Goal: Information Seeking & Learning: Learn about a topic

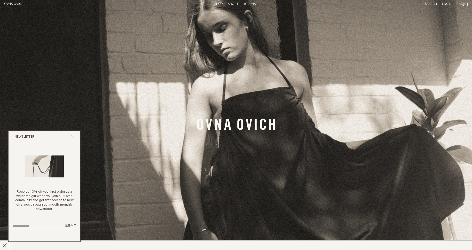
click at [71, 135] on icon "Close popup" at bounding box center [72, 135] width 3 height 3
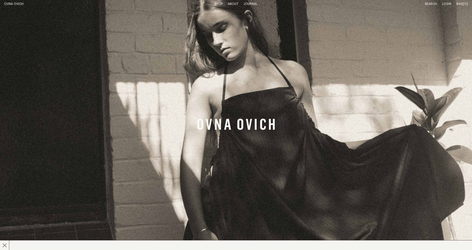
click at [220, 4] on link "Shop" at bounding box center [218, 3] width 8 height 3
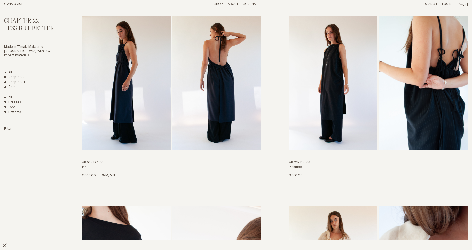
scroll to position [36, 0]
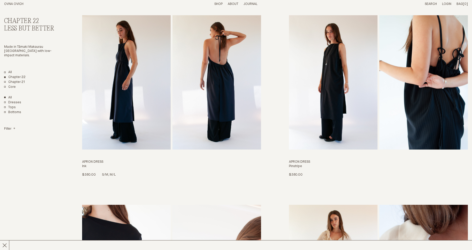
click at [146, 108] on img "Apron Dress" at bounding box center [126, 82] width 89 height 134
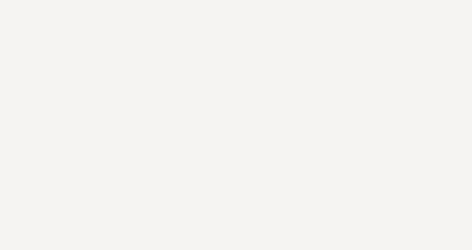
scroll to position [37, 0]
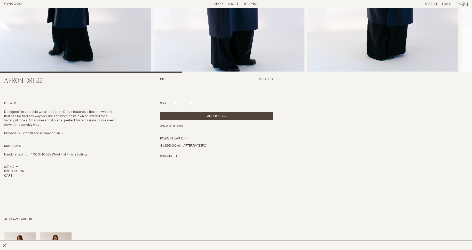
scroll to position [190, 0]
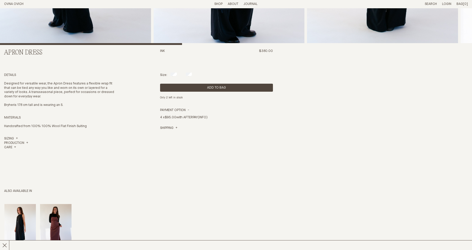
click at [206, 117] on link "(INFO)" at bounding box center [203, 117] width 10 height 3
click at [177, 127] on link "Shipping" at bounding box center [168, 128] width 17 height 4
click at [7, 137] on link "Sizing" at bounding box center [11, 139] width 14 height 4
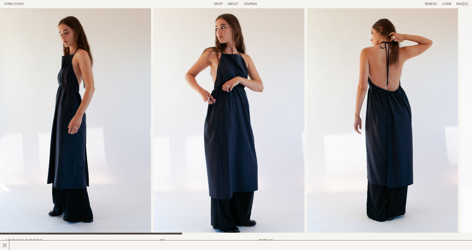
scroll to position [0, 0]
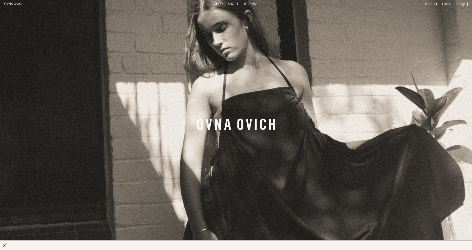
click at [214, 4] on link "Shop" at bounding box center [218, 3] width 8 height 3
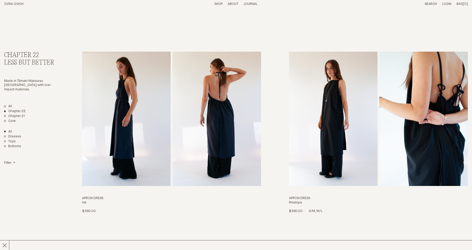
click at [350, 126] on img "Apron Dress" at bounding box center [333, 119] width 89 height 134
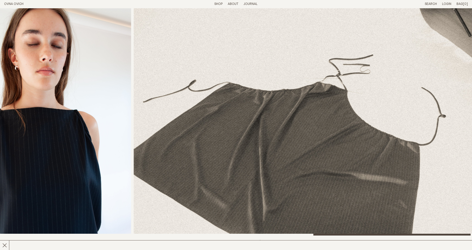
click at [143, 11] on img "8 / 8" at bounding box center [305, 121] width 343 height 227
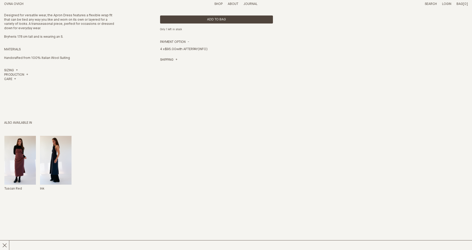
scroll to position [260, 0]
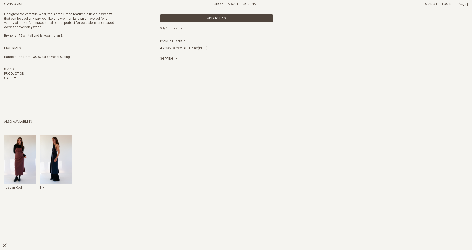
click at [22, 153] on img "Apron Dress" at bounding box center [19, 159] width 31 height 49
